Goal: Communication & Community: Answer question/provide support

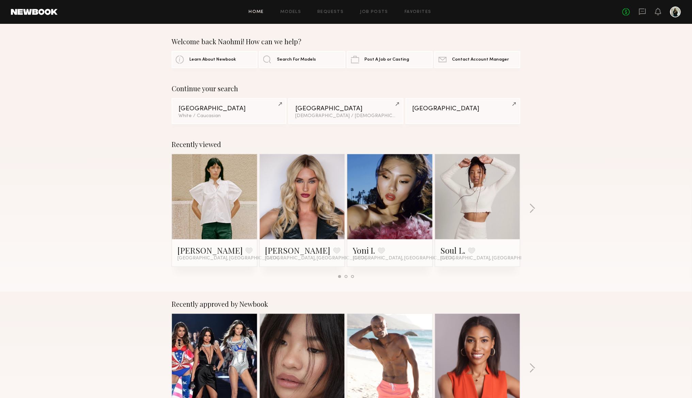
click at [640, 19] on header "Home Models Requests Job Posts Favorites Sign Out No fees up to $5,000" at bounding box center [346, 12] width 692 height 24
click at [638, 13] on icon at bounding box center [641, 11] width 7 height 7
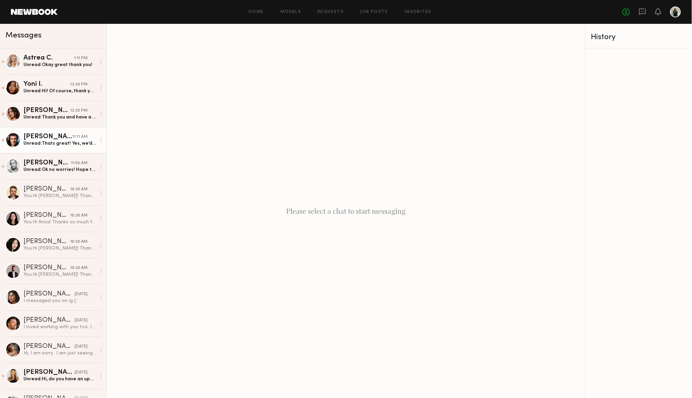
click at [83, 140] on div "11:11 AM" at bounding box center [79, 137] width 15 height 6
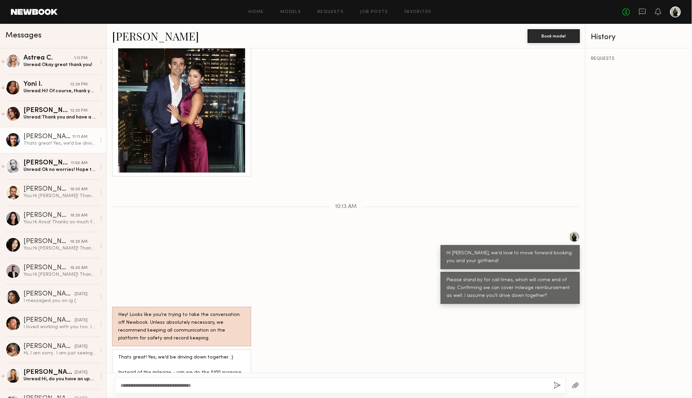
scroll to position [554, 0]
click at [206, 387] on textarea "**********" at bounding box center [332, 385] width 425 height 7
type textarea "**********"
click at [553, 385] on button "button" at bounding box center [556, 386] width 7 height 9
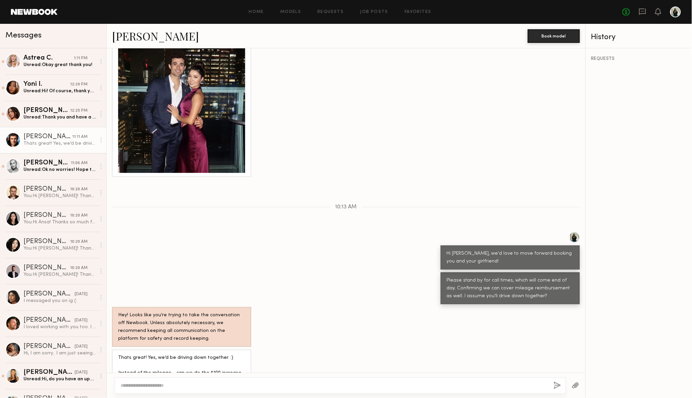
scroll to position [639, 0]
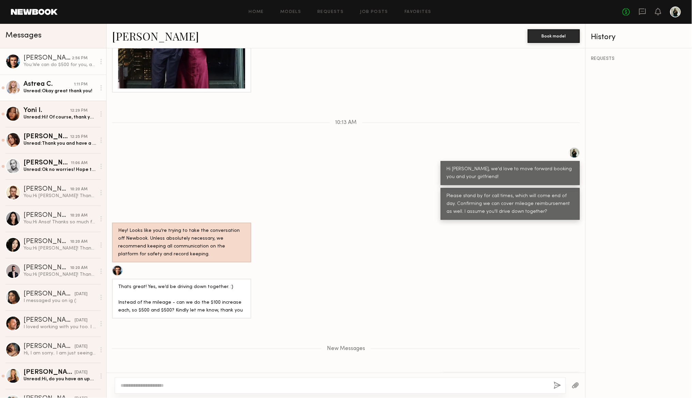
click at [52, 85] on div "Astrea C." at bounding box center [48, 84] width 50 height 7
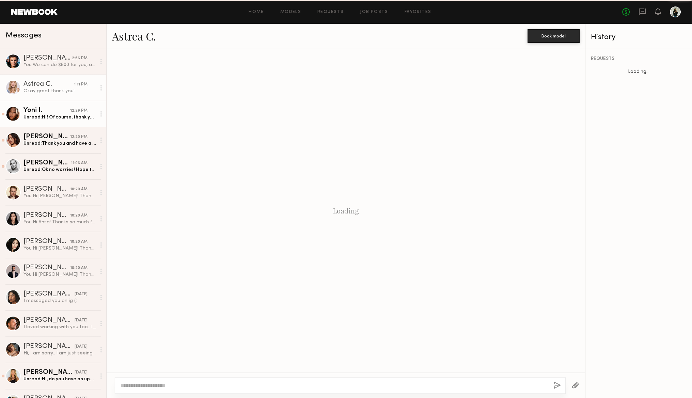
scroll to position [273, 0]
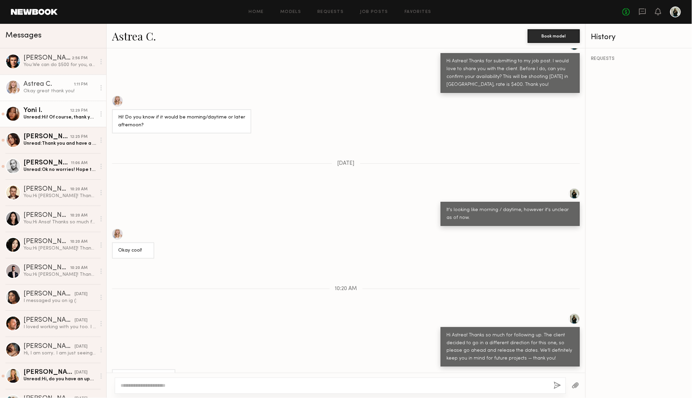
click at [71, 115] on div "Unread: Hi! Of course, thank you!" at bounding box center [59, 117] width 72 height 6
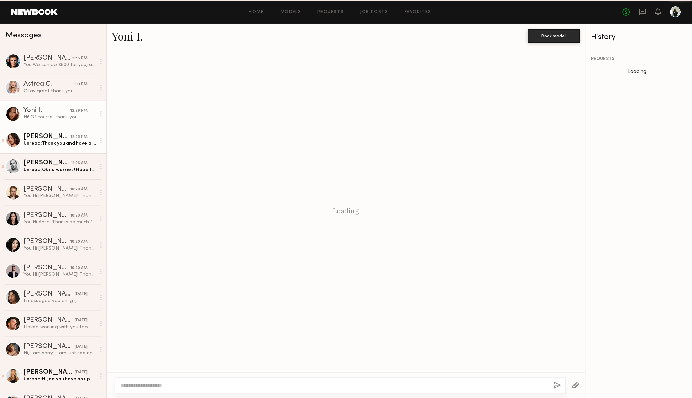
scroll to position [142, 0]
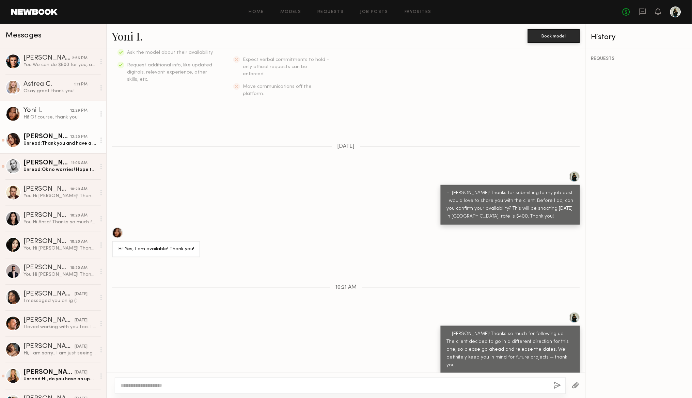
click at [80, 146] on div "Unread: Thank you and have a great shoot !" at bounding box center [59, 143] width 72 height 6
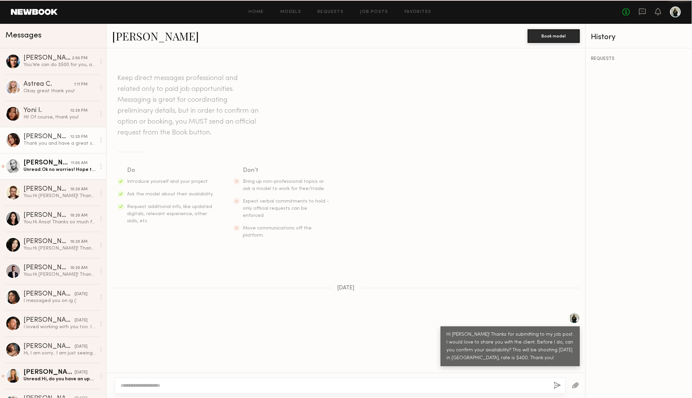
scroll to position [227, 0]
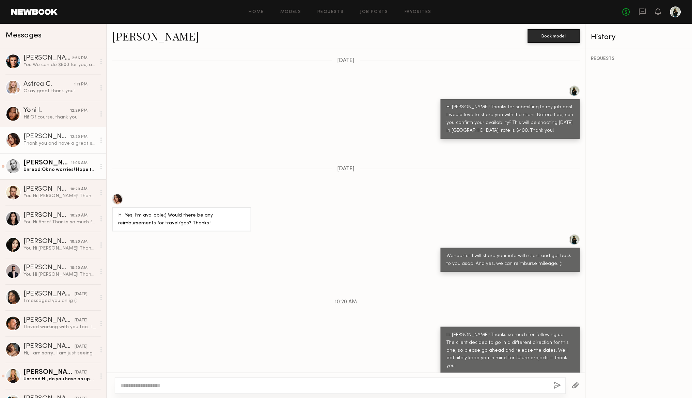
click at [83, 169] on div "Unread: Ok no worries! Hope to work together in the future 😊" at bounding box center [59, 169] width 72 height 6
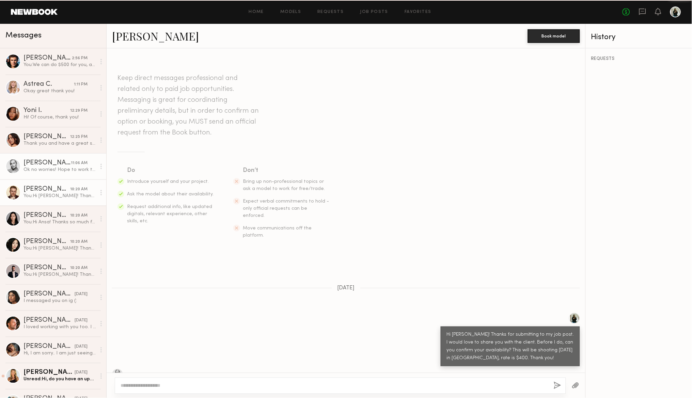
scroll to position [402, 0]
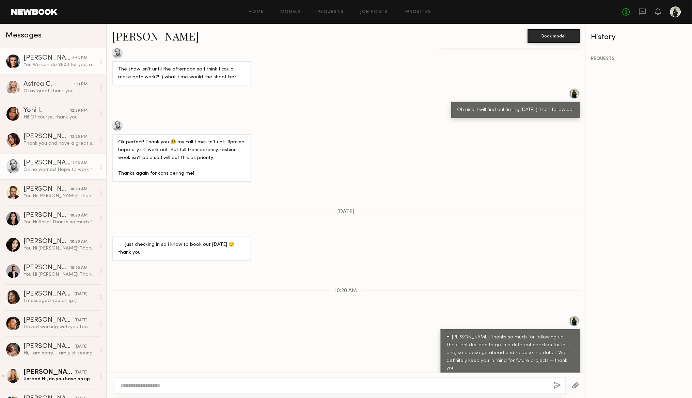
click at [76, 55] on div "2:56 PM" at bounding box center [80, 58] width 16 height 6
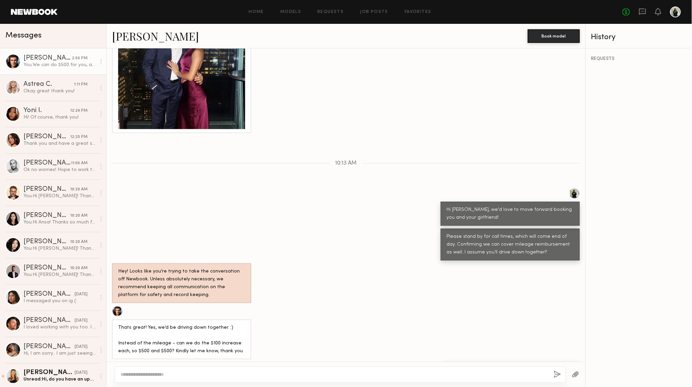
scroll to position [598, 0]
click at [238, 375] on textarea "**********" at bounding box center [332, 374] width 425 height 7
type textarea "**********"
click at [554, 377] on button "button" at bounding box center [556, 374] width 7 height 9
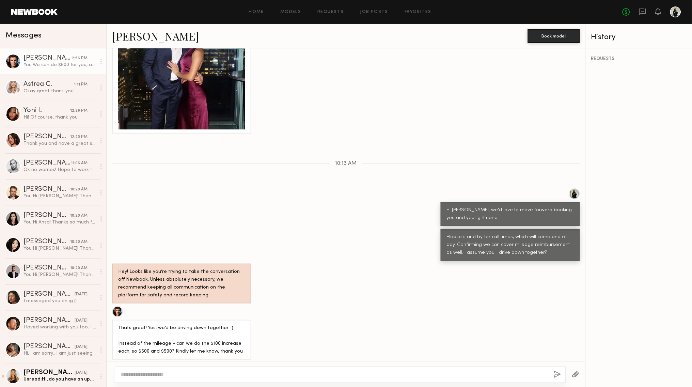
scroll to position [638, 0]
